Goal: Find specific page/section

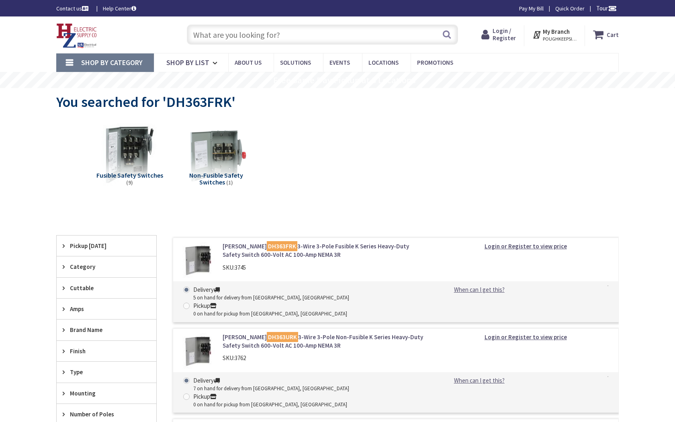
type input "[GEOGRAPHIC_DATA][US_STATE], [GEOGRAPHIC_DATA]"
